Goal: Task Accomplishment & Management: Use online tool/utility

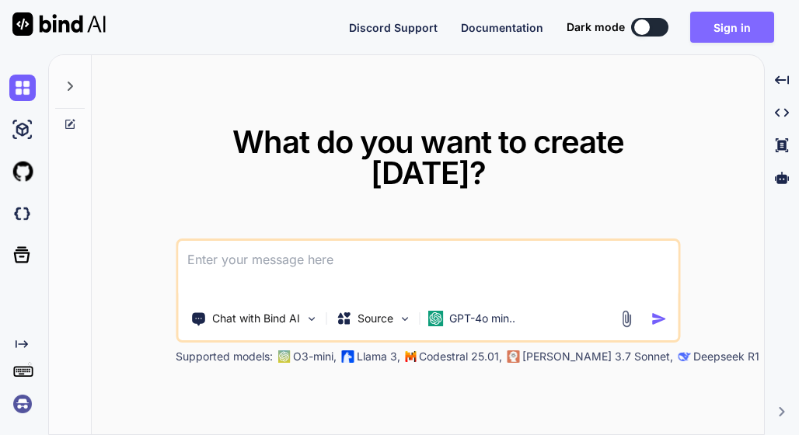
click at [738, 30] on button "Sign in" at bounding box center [732, 27] width 84 height 31
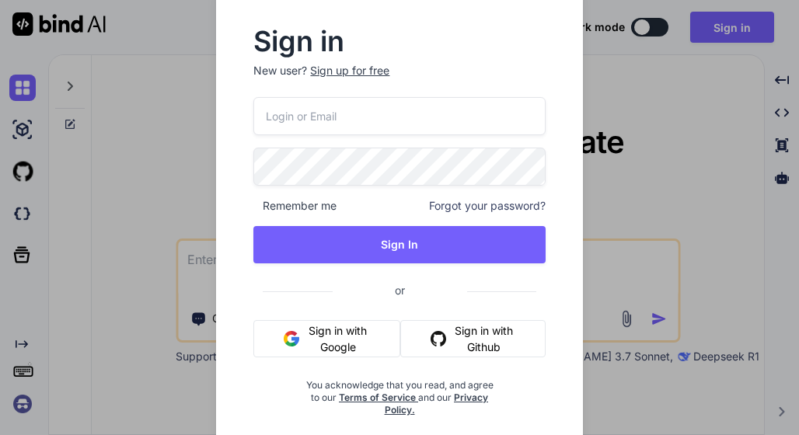
click at [461, 118] on input "email" at bounding box center [398, 116] width 291 height 38
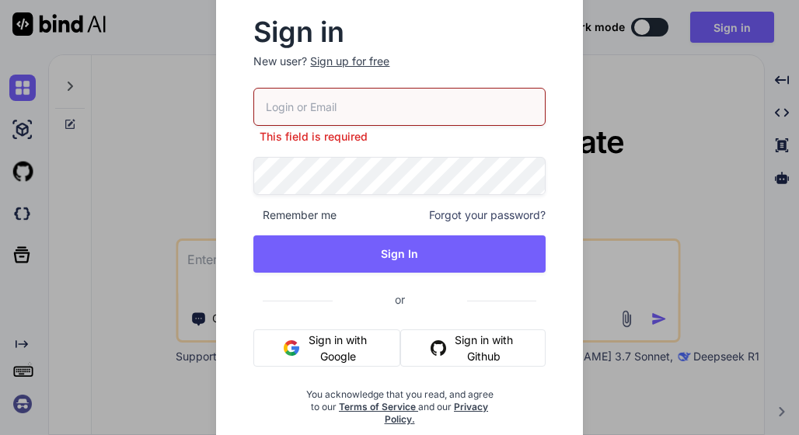
paste input "[EMAIL_ADDRESS]"
type input "[EMAIL_ADDRESS]"
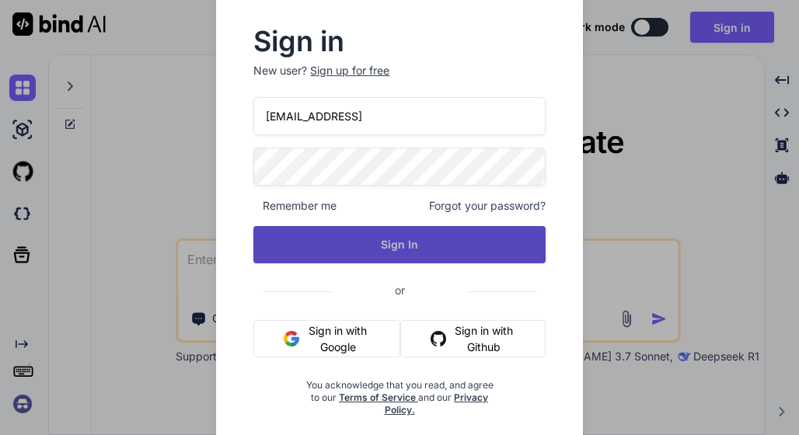
click at [407, 248] on button "Sign In" at bounding box center [398, 244] width 291 height 37
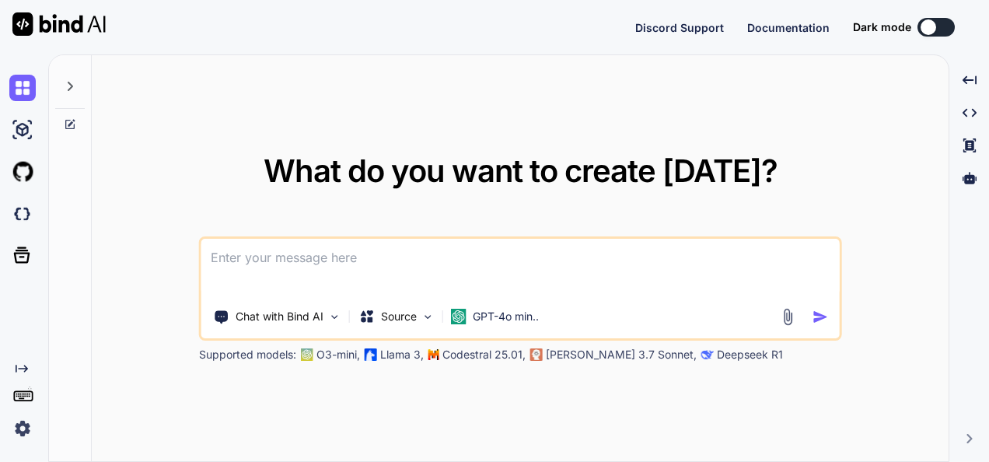
click at [511, 253] on textarea at bounding box center [520, 268] width 638 height 58
click at [334, 317] on img at bounding box center [334, 316] width 13 height 13
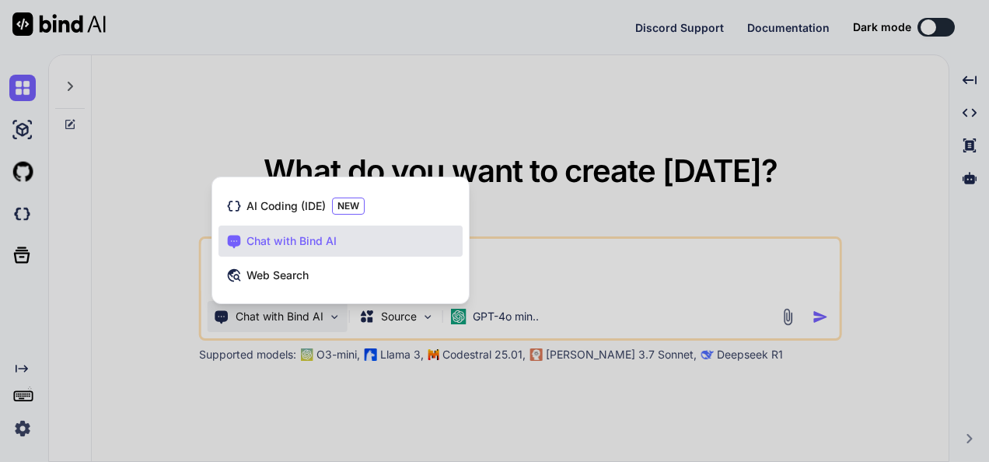
click at [537, 253] on div at bounding box center [494, 231] width 989 height 462
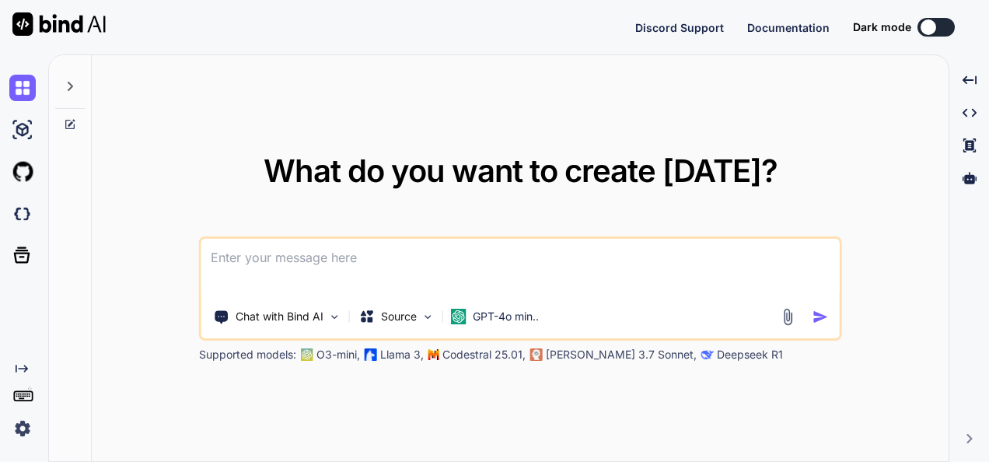
click at [527, 260] on textarea at bounding box center [520, 268] width 638 height 58
type textarea "Hi Introduce about yourself"
click at [798, 315] on img "button" at bounding box center [819, 317] width 16 height 16
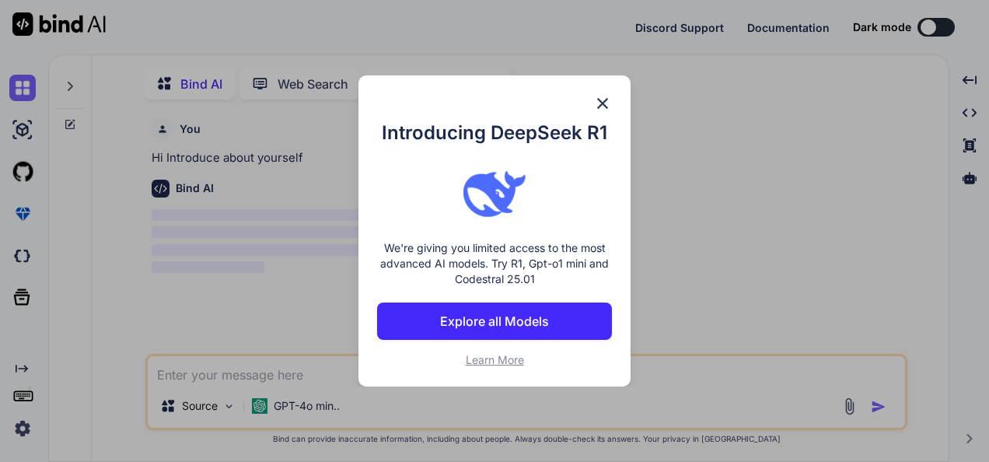
scroll to position [5, 0]
click at [601, 99] on img at bounding box center [602, 103] width 19 height 19
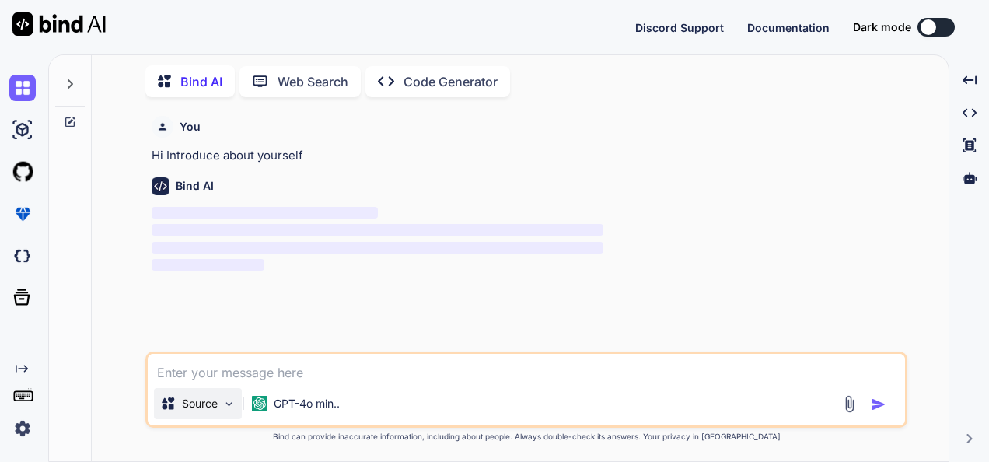
click at [214, 407] on p "Source" at bounding box center [200, 404] width 36 height 16
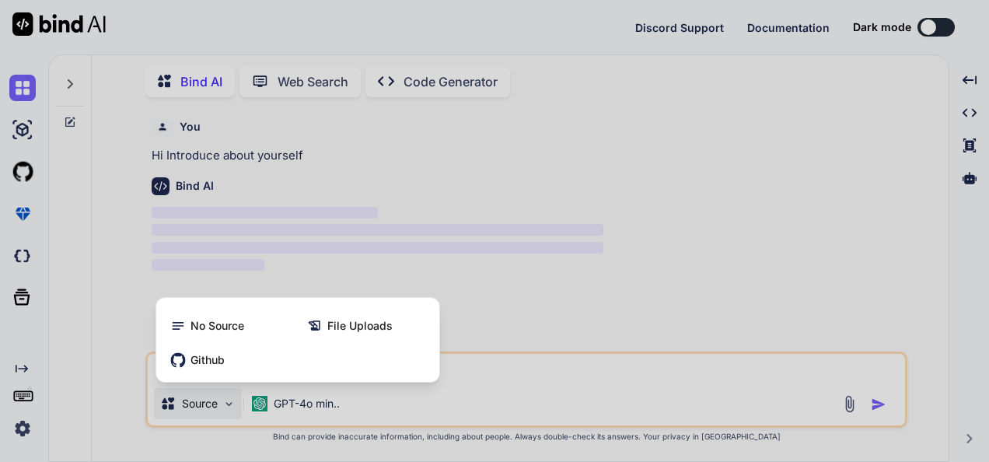
click at [214, 407] on div at bounding box center [494, 231] width 989 height 462
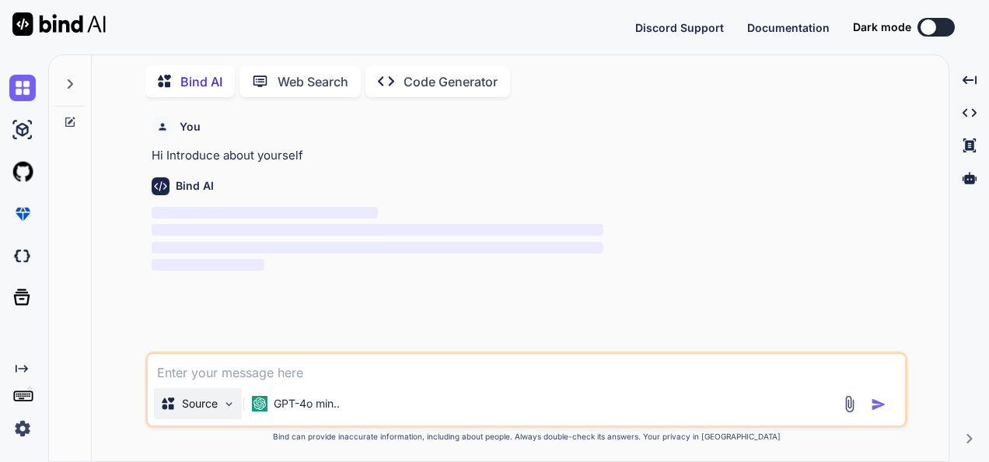
click at [230, 407] on img at bounding box center [228, 403] width 13 height 13
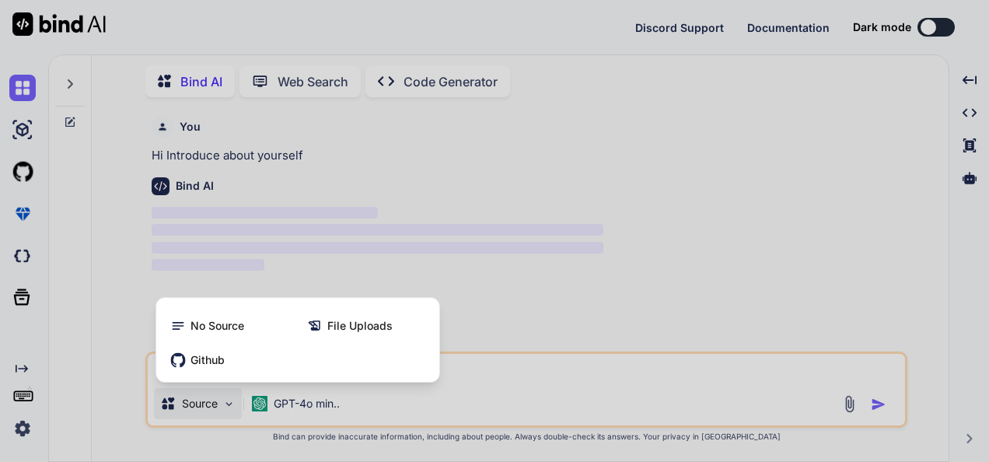
click at [341, 244] on div at bounding box center [494, 231] width 989 height 462
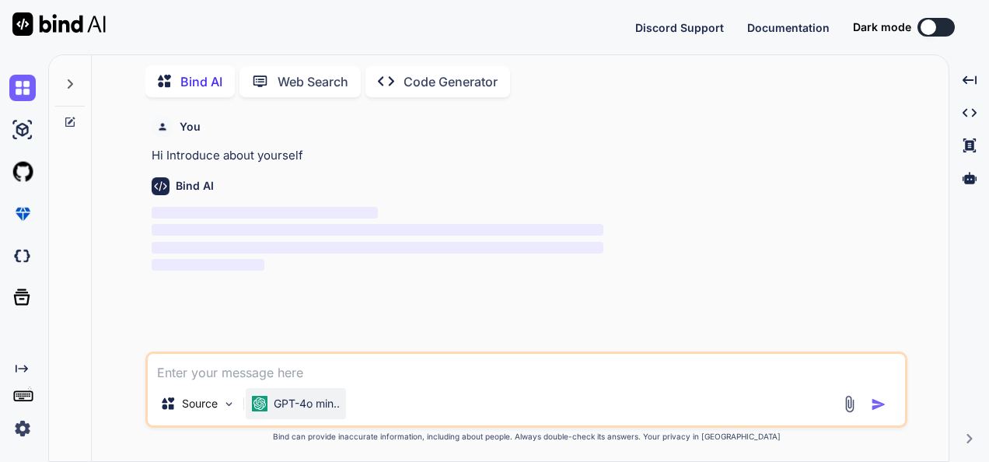
click at [303, 402] on p "GPT-4o min.." at bounding box center [307, 404] width 66 height 16
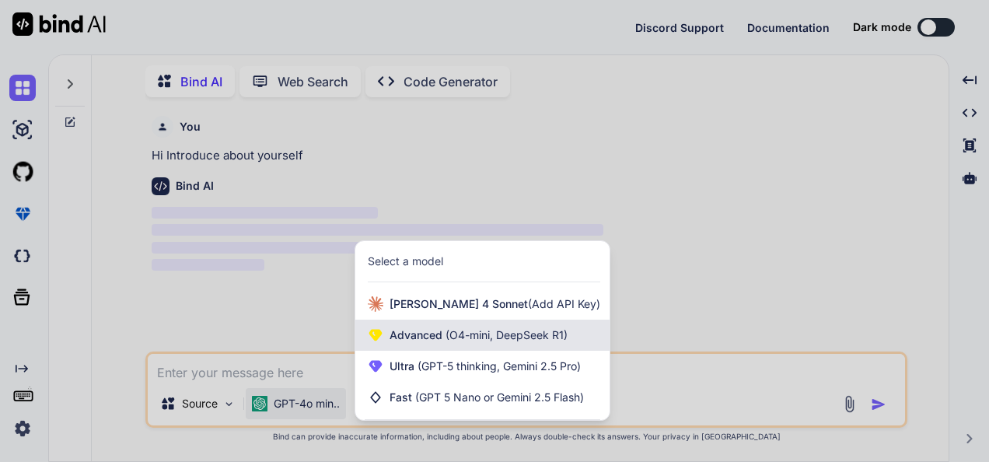
click at [436, 340] on span "Advanced (O4-mini, DeepSeek R1)" at bounding box center [478, 335] width 178 height 16
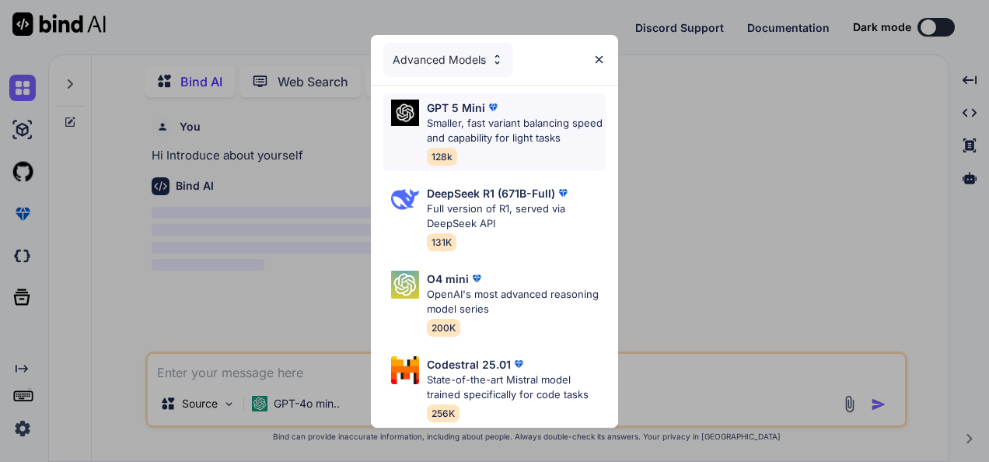
click at [544, 116] on p "Smaller, fast variant balancing speed and capability for light tasks" at bounding box center [516, 131] width 179 height 30
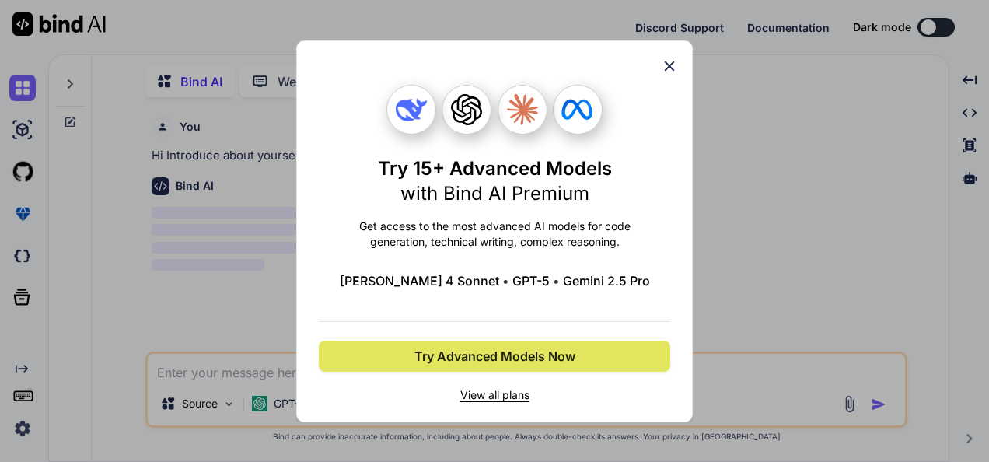
click at [505, 357] on span "Try Advanced Models Now" at bounding box center [494, 356] width 161 height 19
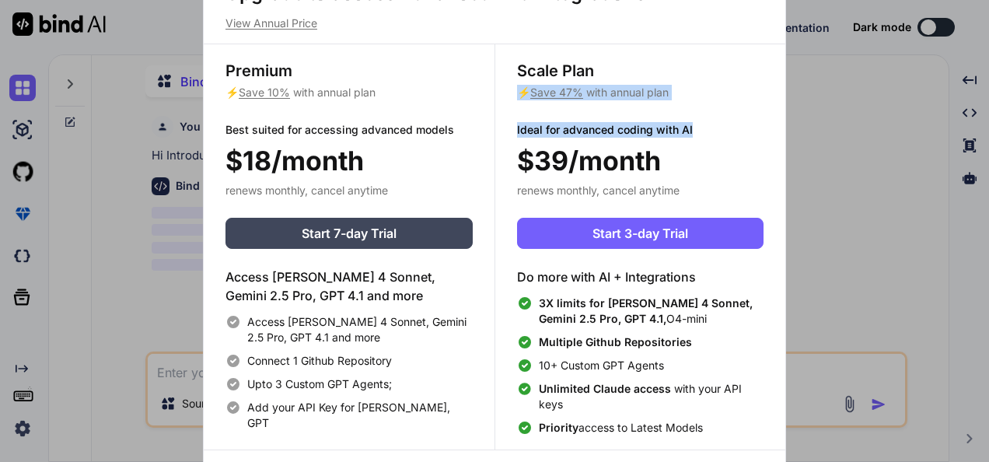
drag, startPoint x: 747, startPoint y: 105, endPoint x: 722, endPoint y: 89, distance: 29.7
click at [722, 89] on div "Scale Plan ⚡ Save 47% with annual plan Ideal for advanced coding with AI $39/mo…" at bounding box center [639, 246] width 291 height 405
drag, startPoint x: 722, startPoint y: 89, endPoint x: 846, endPoint y: 136, distance: 132.3
click at [798, 136] on div "Upgrade to access Advanced AI & Integrations View Annual Price Premium ⚡ Save 1…" at bounding box center [494, 231] width 989 height 462
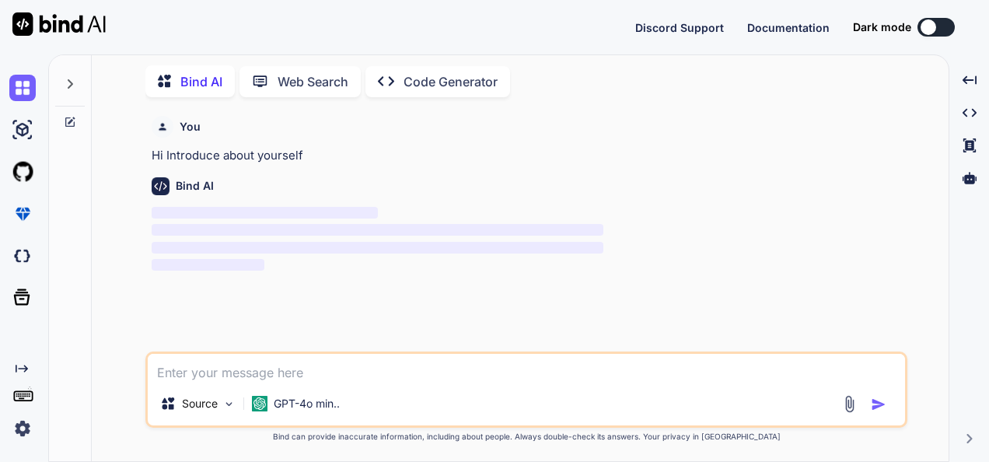
click at [798, 136] on div "You" at bounding box center [528, 127] width 752 height 22
click at [309, 407] on p "GPT-4o min.." at bounding box center [307, 404] width 66 height 16
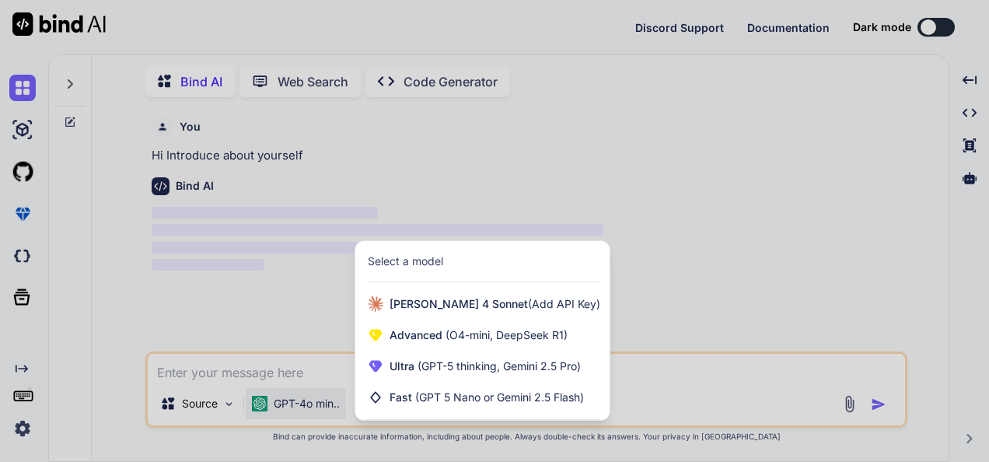
click at [427, 172] on div at bounding box center [494, 231] width 989 height 462
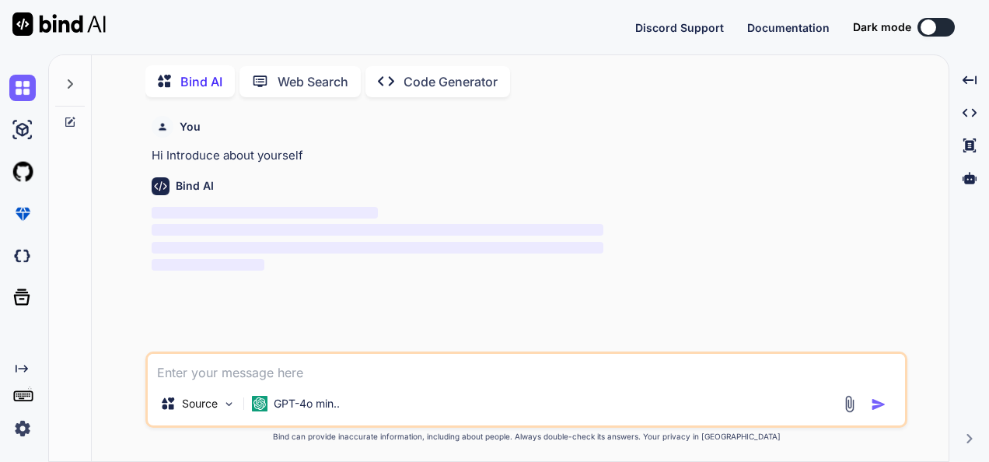
click at [22, 396] on rect at bounding box center [23, 397] width 2 height 2
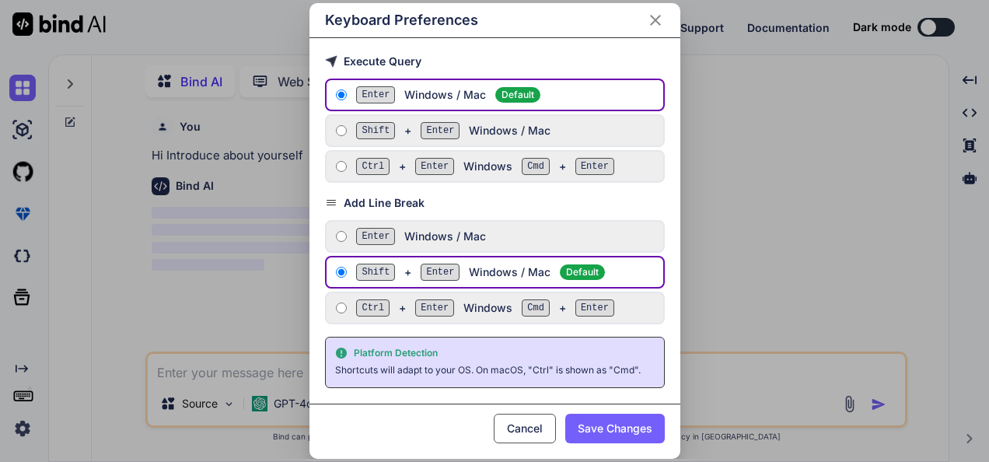
click at [654, 16] on icon "Close" at bounding box center [655, 20] width 19 height 19
